Goal: Task Accomplishment & Management: Complete application form

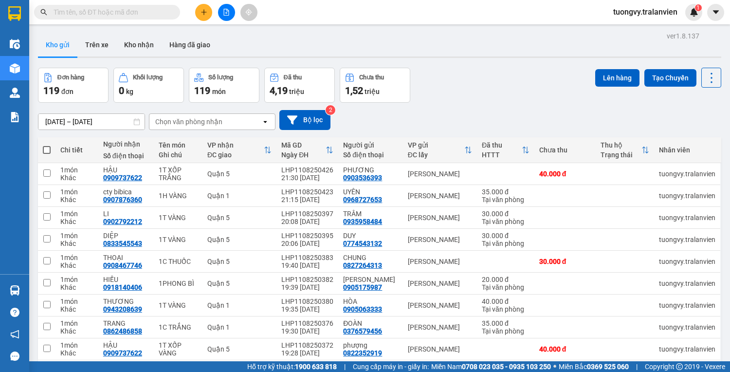
click at [626, 8] on span "tuongvy.tralanvien" at bounding box center [646, 12] width 80 height 12
click at [633, 30] on span "Đăng xuất" at bounding box center [650, 30] width 60 height 11
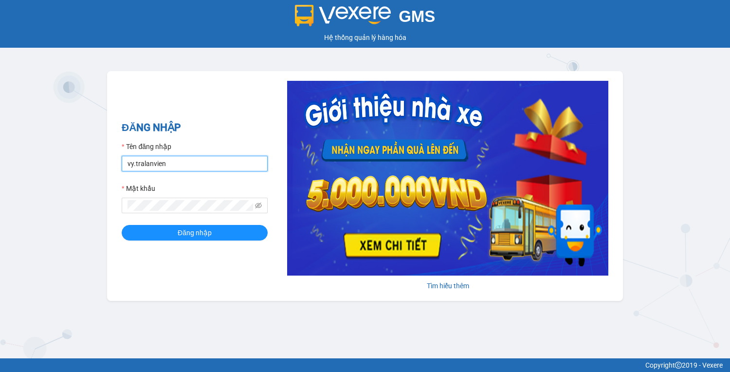
click at [169, 164] on input "vy.tralanvien" at bounding box center [195, 164] width 146 height 16
type input "tu.tralanvien"
click at [122, 225] on button "Đăng nhập" at bounding box center [195, 233] width 146 height 16
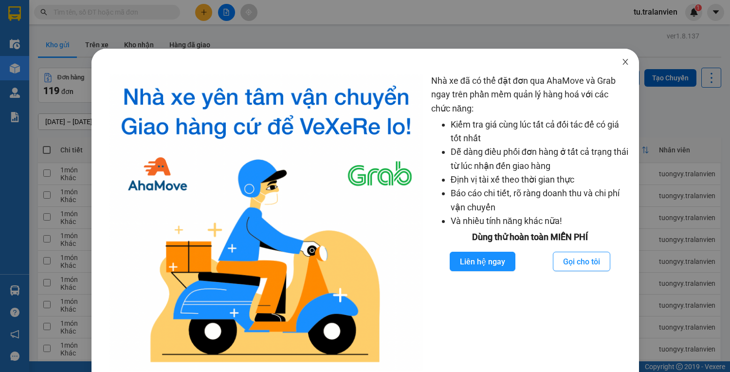
click at [623, 64] on icon "close" at bounding box center [625, 62] width 5 height 6
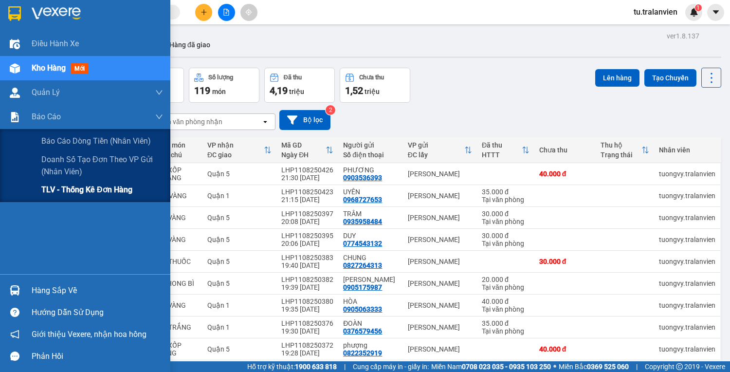
click at [49, 187] on span "TLV - Thống kê đơn hàng" at bounding box center [86, 190] width 91 height 12
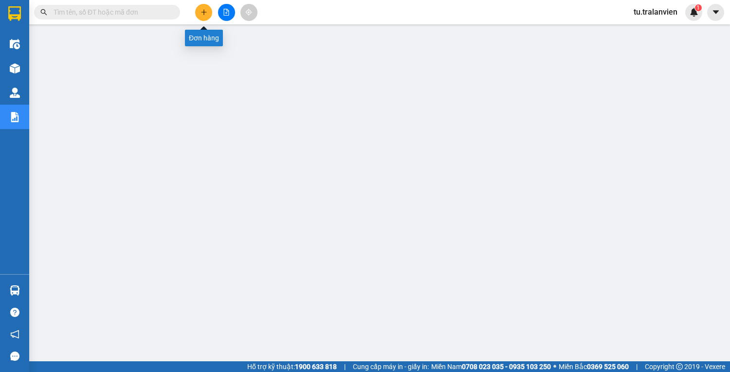
click at [203, 7] on button at bounding box center [203, 12] width 17 height 17
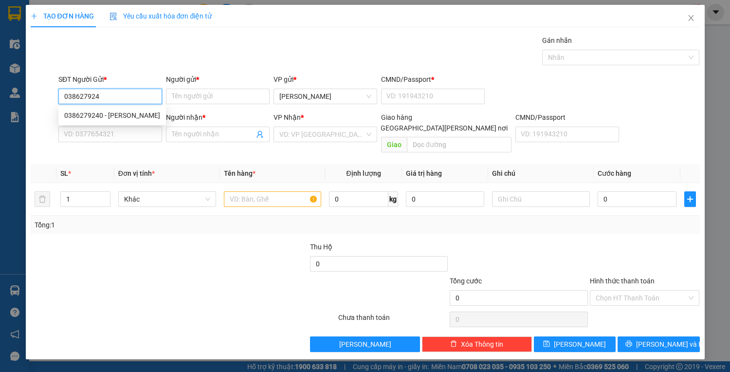
type input "0386279240"
click at [150, 111] on div "0386279240 - ngọc" at bounding box center [112, 115] width 96 height 11
type input "ngọc"
type input "1"
type input "0902824600"
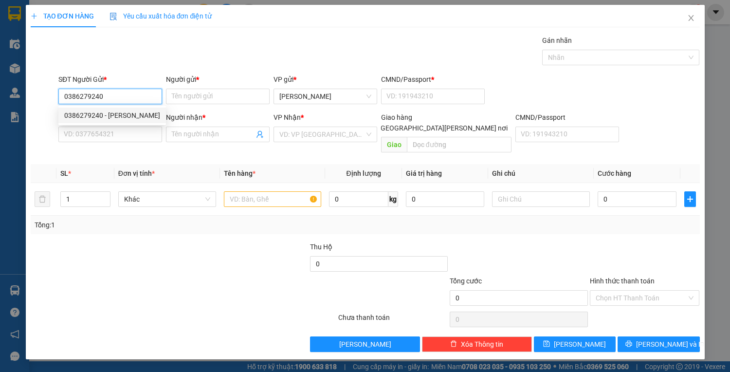
type input "hoài"
type input "056206010210"
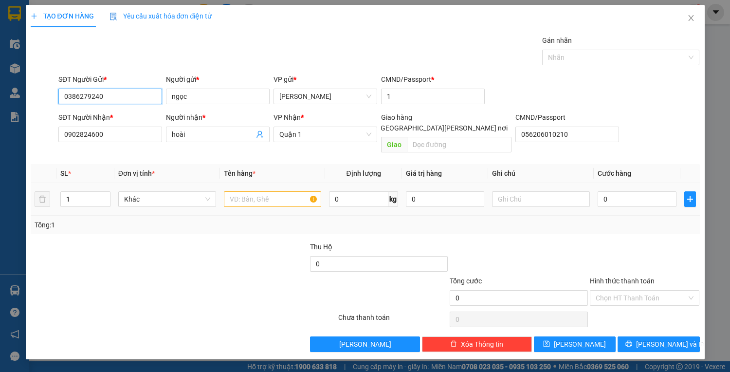
type input "0386279240"
click at [258, 191] on input "text" at bounding box center [273, 199] width 98 height 16
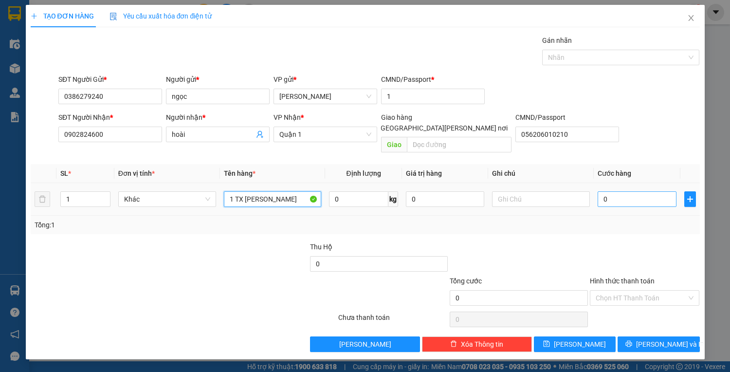
type input "1 TX VÀNG"
click at [650, 191] on input "0" at bounding box center [637, 199] width 78 height 16
type input "8"
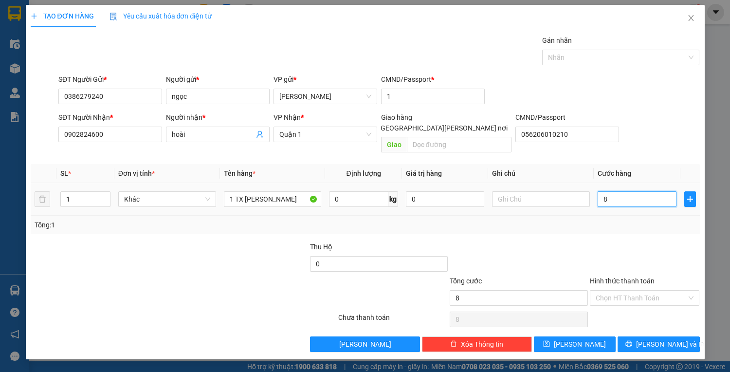
type input "80"
type input "80.000"
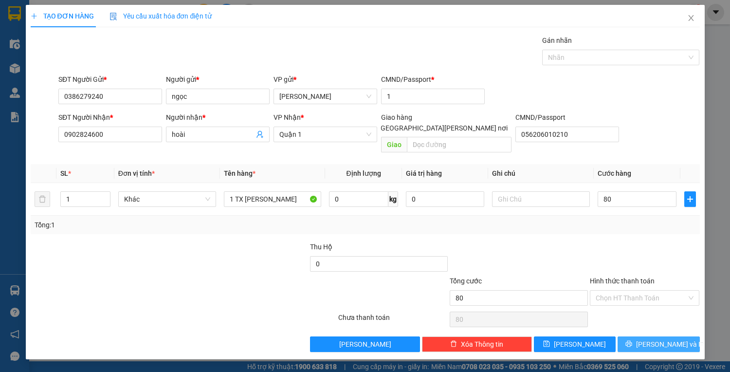
type input "80.000"
click at [648, 339] on button "Lưu và In" at bounding box center [659, 344] width 82 height 16
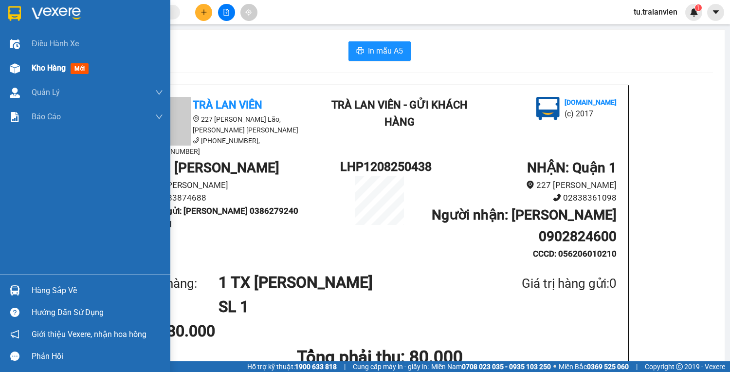
click at [23, 63] on div "Kho hàng mới" at bounding box center [85, 68] width 170 height 24
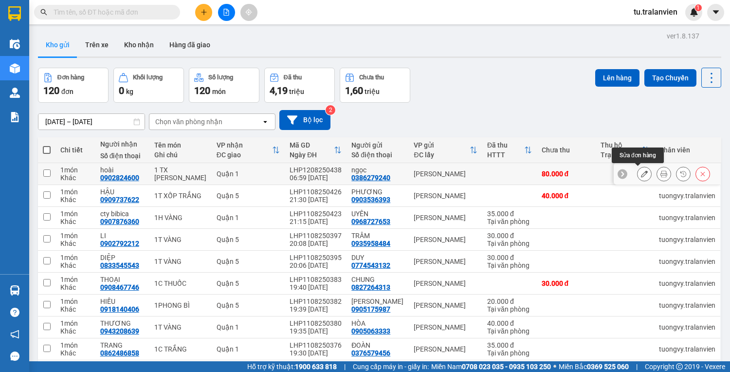
click at [641, 175] on icon at bounding box center [644, 173] width 7 height 7
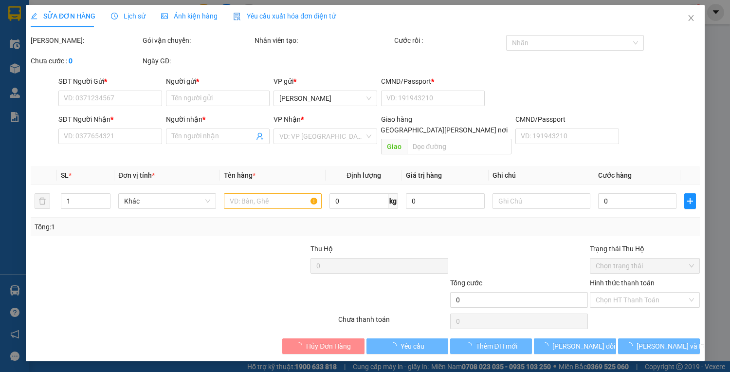
type input "0386279240"
type input "ngọc"
type input "1"
type input "0902824600"
type input "hoài"
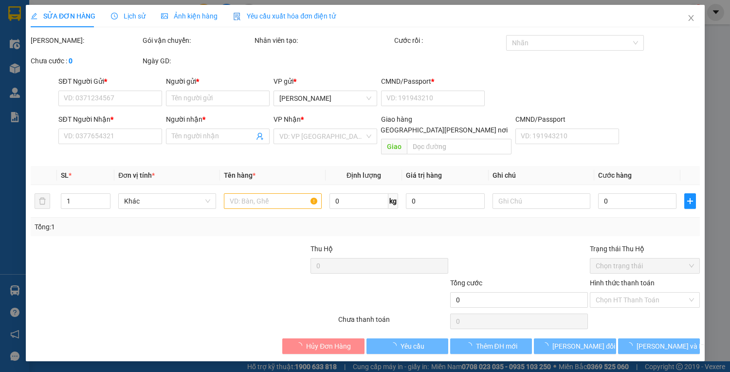
type input "056206010210"
type input "80.000"
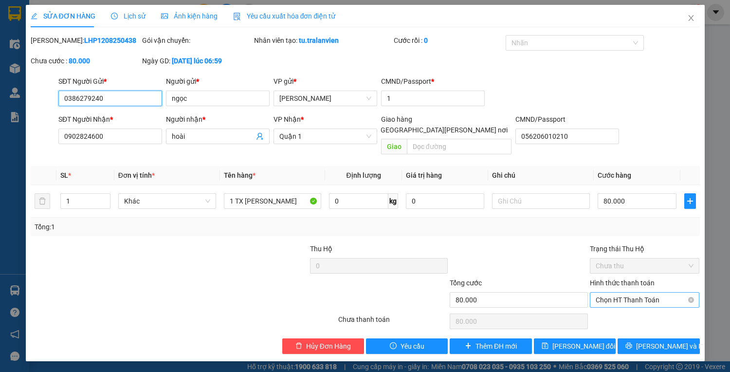
click at [650, 293] on span "Chọn HT Thanh Toán" at bounding box center [645, 300] width 98 height 15
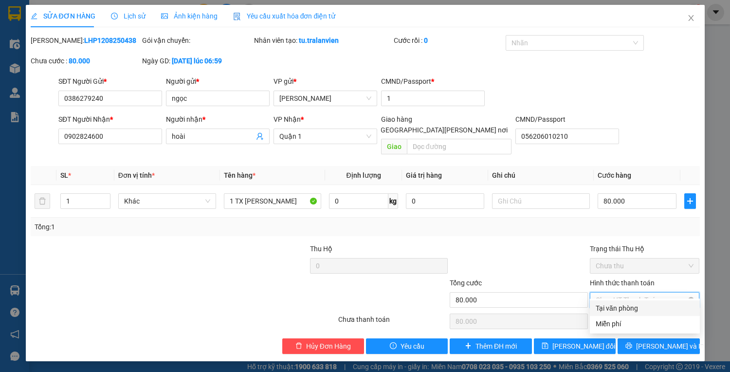
click at [647, 307] on div "Tại văn phòng" at bounding box center [645, 308] width 98 height 11
type input "0"
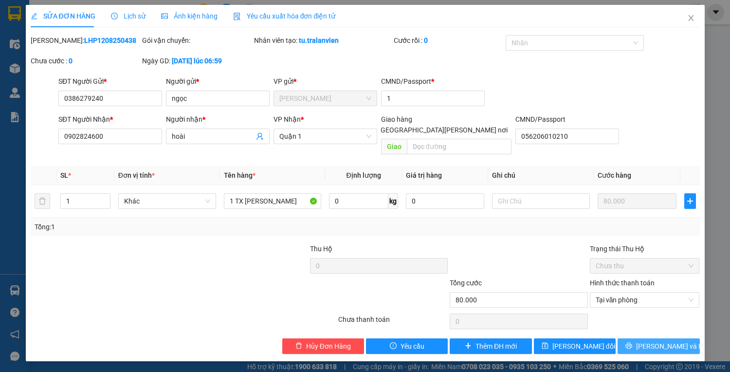
click at [654, 341] on span "Lưu và In" at bounding box center [670, 346] width 68 height 11
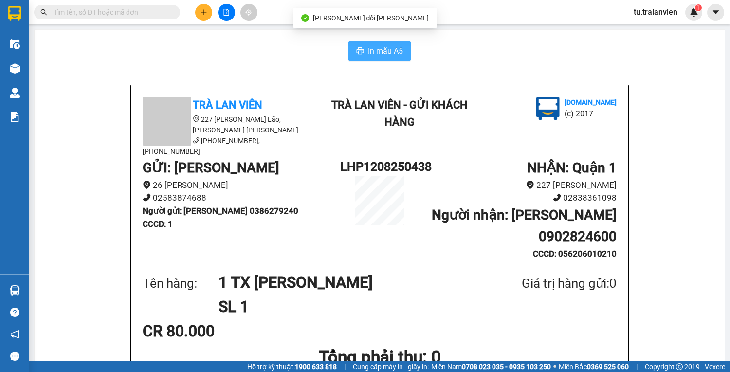
click at [393, 45] on span "In mẫu A5" at bounding box center [385, 51] width 35 height 12
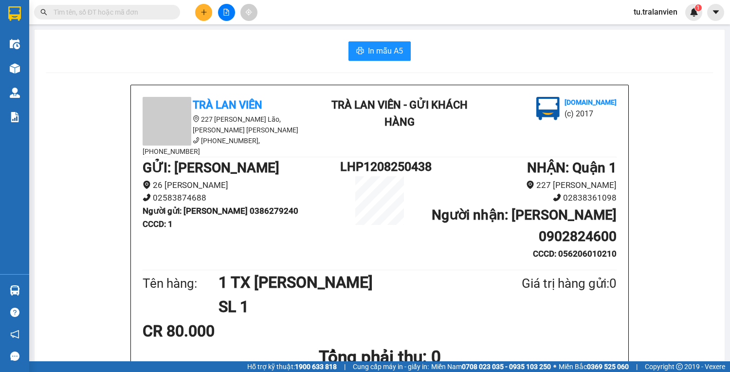
click at [122, 10] on input "text" at bounding box center [111, 12] width 115 height 11
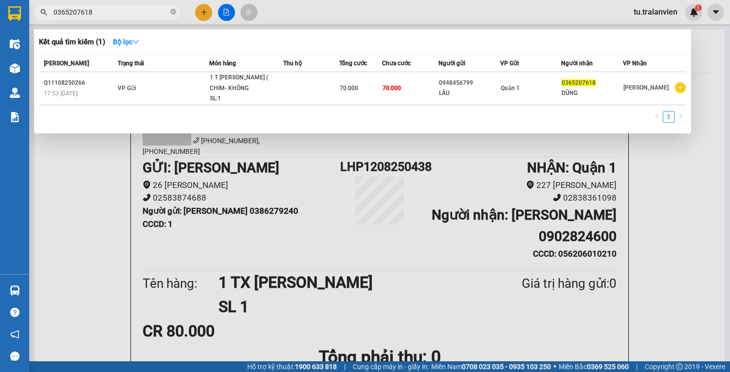
type input "0365207618"
